Goal: Transaction & Acquisition: Obtain resource

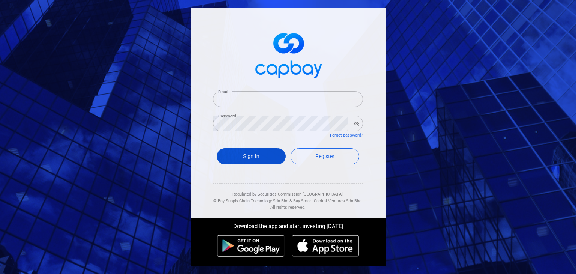
type input "[EMAIL_ADDRESS][DOMAIN_NAME]"
click at [240, 152] on button "Sign In" at bounding box center [251, 156] width 69 height 16
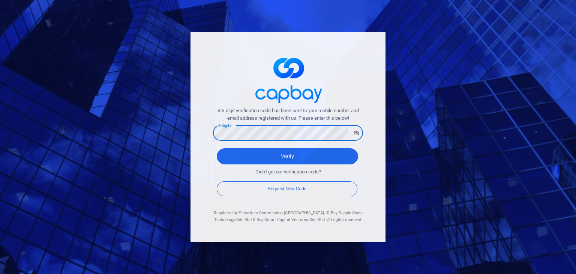
click at [217, 148] on button "Verify" at bounding box center [287, 156] width 141 height 16
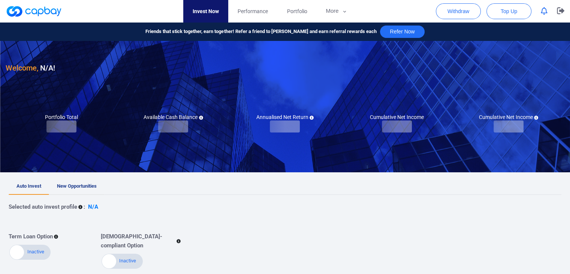
click at [80, 180] on link "New Opportunities" at bounding box center [76, 186] width 55 height 16
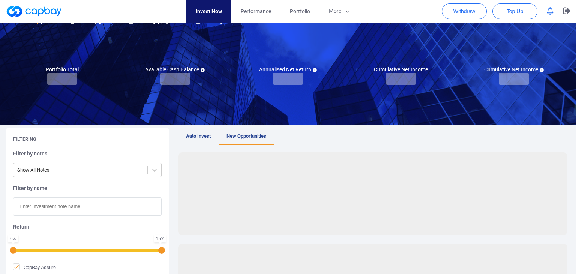
scroll to position [37, 0]
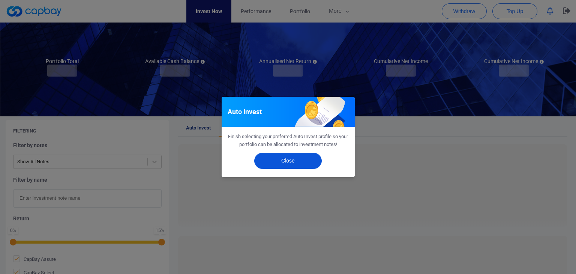
click at [273, 159] on button "Close" at bounding box center [287, 161] width 67 height 16
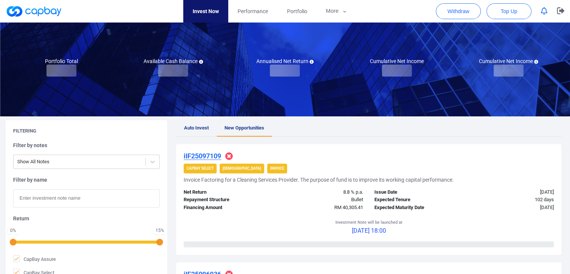
click at [213, 156] on u "iIF25097109" at bounding box center [202, 156] width 37 height 8
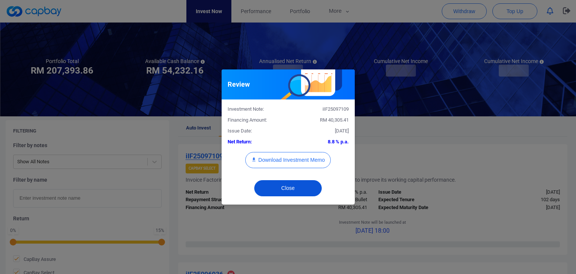
click at [259, 189] on button "Close" at bounding box center [287, 188] width 67 height 16
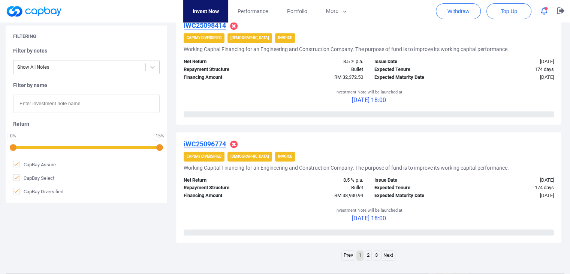
scroll to position [1162, 0]
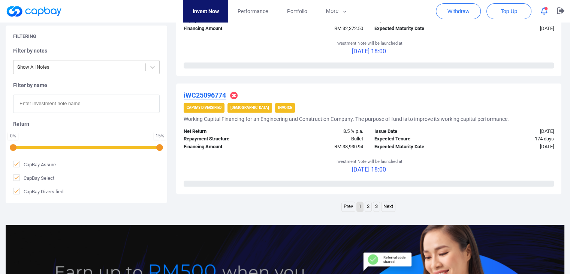
click at [389, 204] on link "Next" at bounding box center [388, 206] width 13 height 9
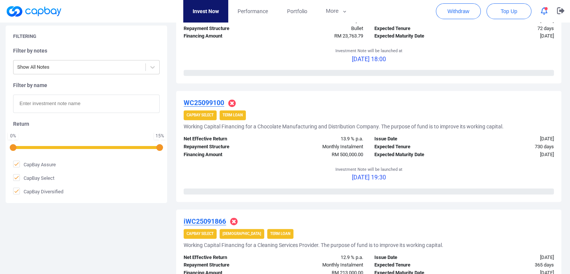
scroll to position [412, 0]
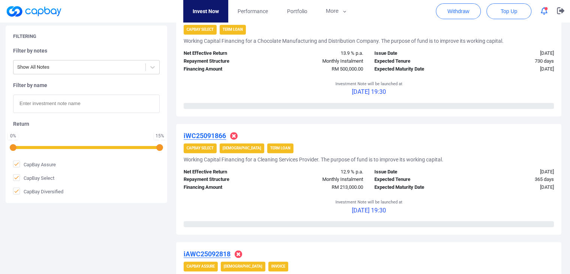
click at [216, 132] on u "iWC25091866" at bounding box center [205, 136] width 42 height 8
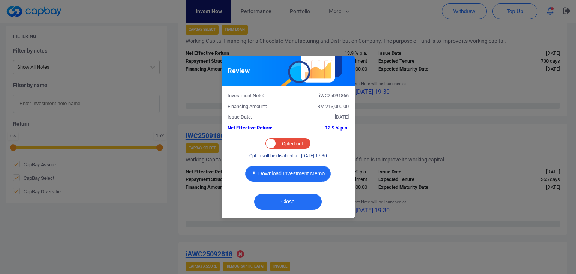
click at [277, 173] on button "Download Investment Memo" at bounding box center [287, 173] width 85 height 16
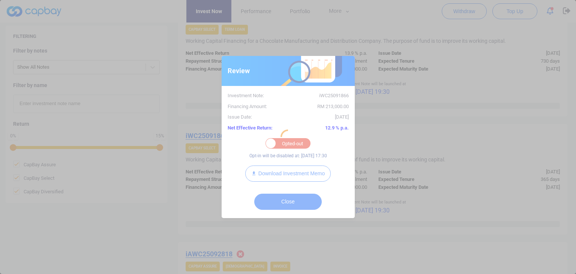
click at [241, 19] on div at bounding box center [288, 137] width 576 height 274
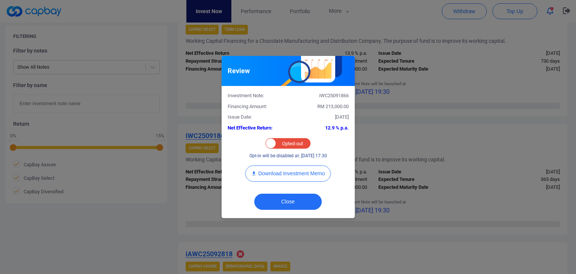
click at [284, 211] on div "Close" at bounding box center [288, 203] width 133 height 29
click at [286, 206] on button "Close" at bounding box center [287, 201] width 67 height 16
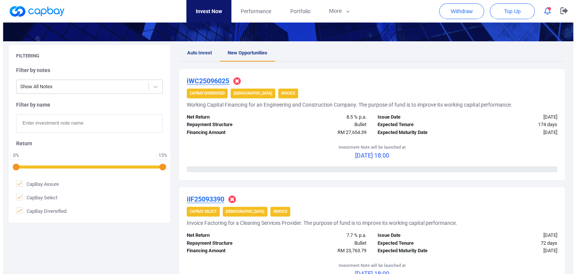
scroll to position [0, 0]
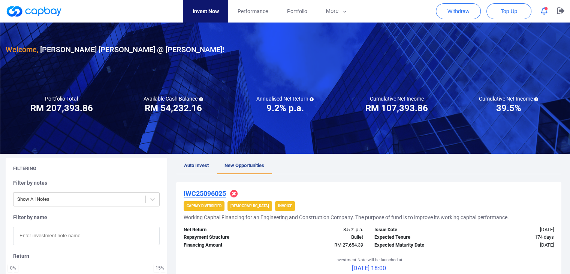
click at [546, 15] on icon "button" at bounding box center [544, 11] width 7 height 8
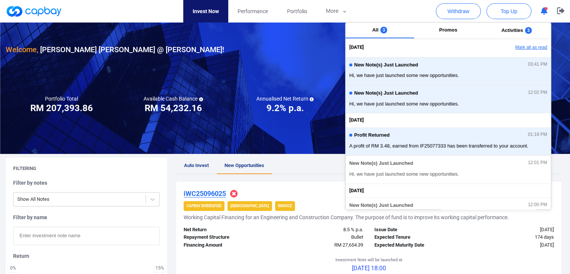
click at [516, 48] on button "Mark all as read" at bounding box center [510, 47] width 81 height 13
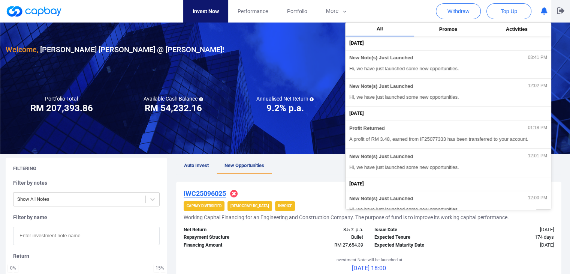
click at [557, 12] on icon "button" at bounding box center [560, 10] width 7 height 7
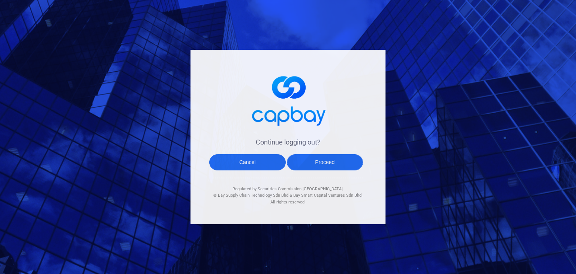
click at [348, 163] on button "Proceed" at bounding box center [325, 162] width 76 height 16
